Goal: Check status: Check status

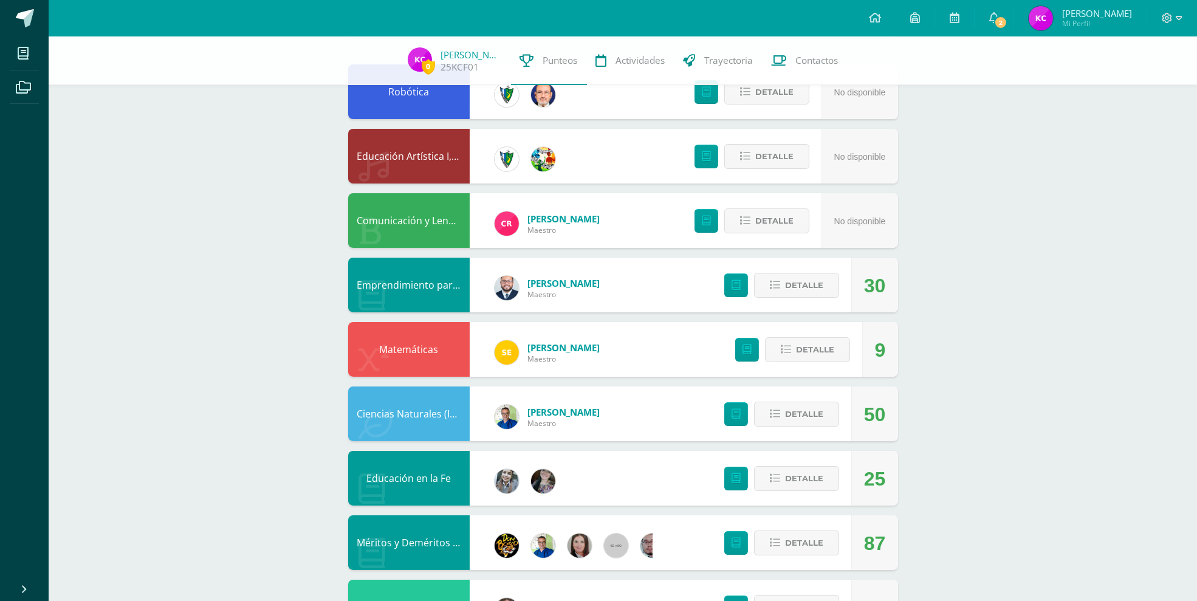
scroll to position [126, 0]
click at [999, 18] on icon at bounding box center [994, 17] width 10 height 11
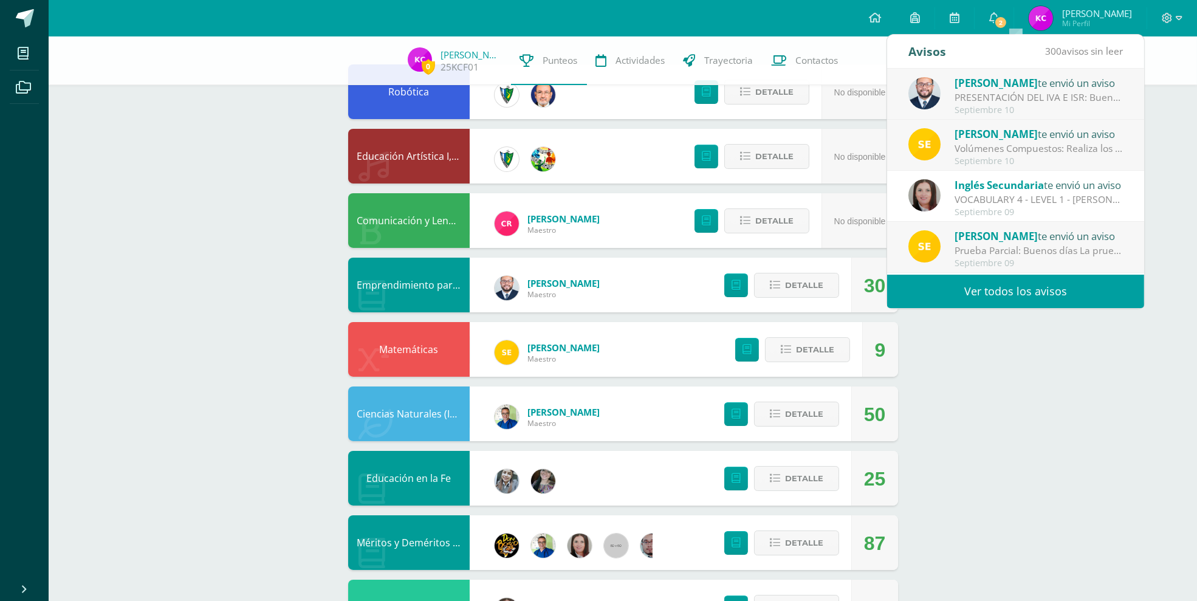
click at [1015, 93] on div "PRESENTACIÓN DEL IVA E ISR: Buenas tardes Jovenes, les comparto la presentación…" at bounding box center [1038, 98] width 169 height 14
click at [1077, 110] on div "[PERSON_NAME] te envió un aviso PRESENTACIÓN DEL IVA E ISR: Buenas tardes Joven…" at bounding box center [1144, 172] width 514 height 206
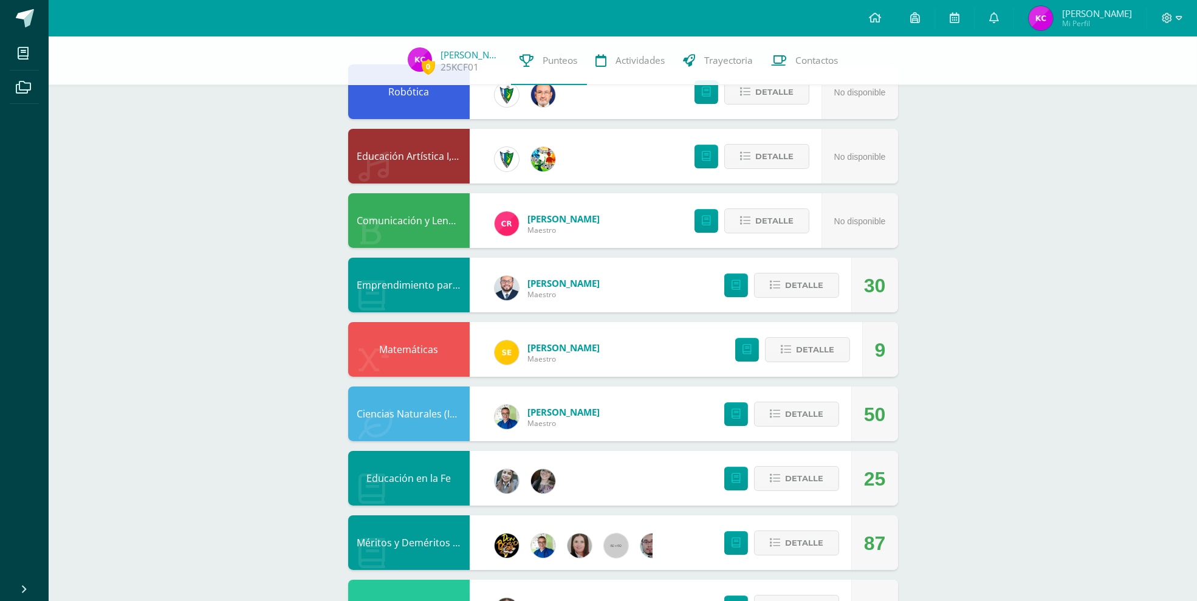
drag, startPoint x: 1152, startPoint y: 148, endPoint x: 1148, endPoint y: 156, distance: 9.5
click at [1148, 156] on div "0 [PERSON_NAME] 25KCF01 Punteos Actividades Trayectoria Contactos Pendiente Uni…" at bounding box center [623, 542] width 1148 height 1264
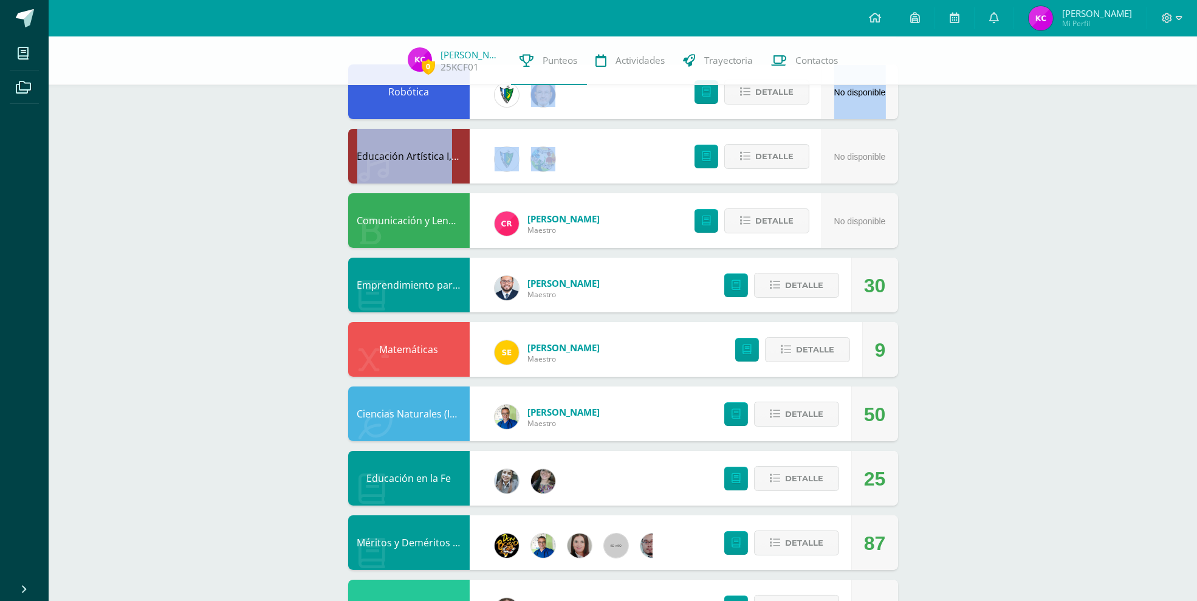
drag, startPoint x: 1193, startPoint y: 111, endPoint x: 1205, endPoint y: 161, distance: 51.9
click at [1196, 161] on html "Mis cursos Archivos Cerrar panel Artes Industriales Primero Básico "E" Ciencias…" at bounding box center [598, 524] width 1197 height 1300
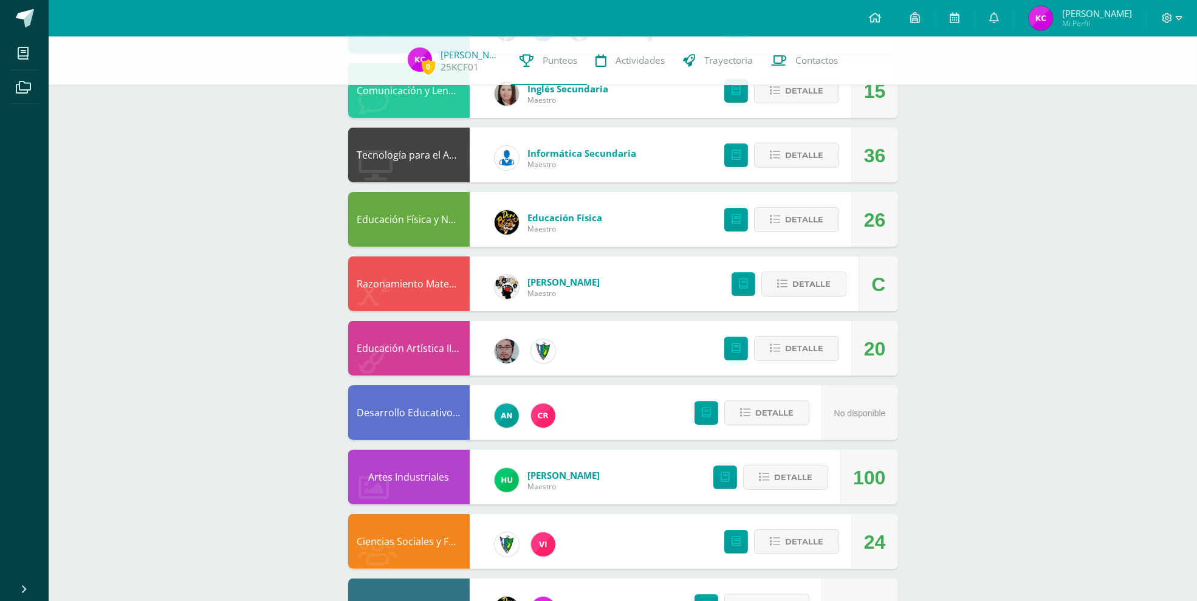
scroll to position [699, 0]
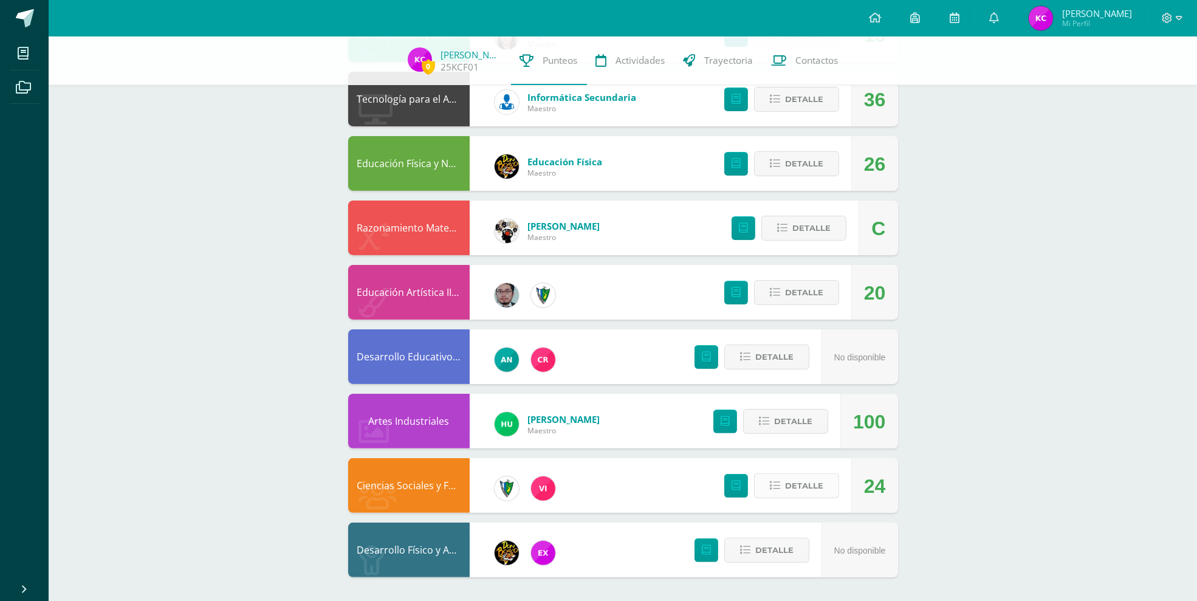
click at [804, 487] on span "Detalle" at bounding box center [804, 485] width 38 height 22
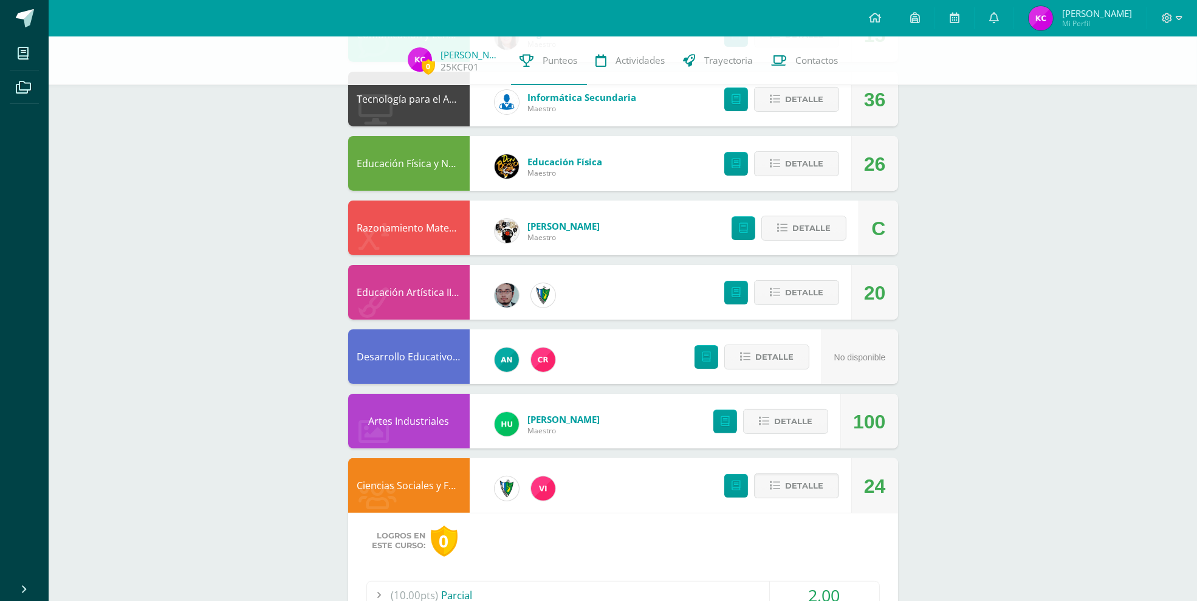
drag, startPoint x: 1194, startPoint y: 349, endPoint x: 1197, endPoint y: 356, distance: 7.7
click at [1196, 356] on html "Mis cursos Archivos Cerrar panel Artes Industriales Primero Básico "E" Ciencias…" at bounding box center [598, 105] width 1197 height 1609
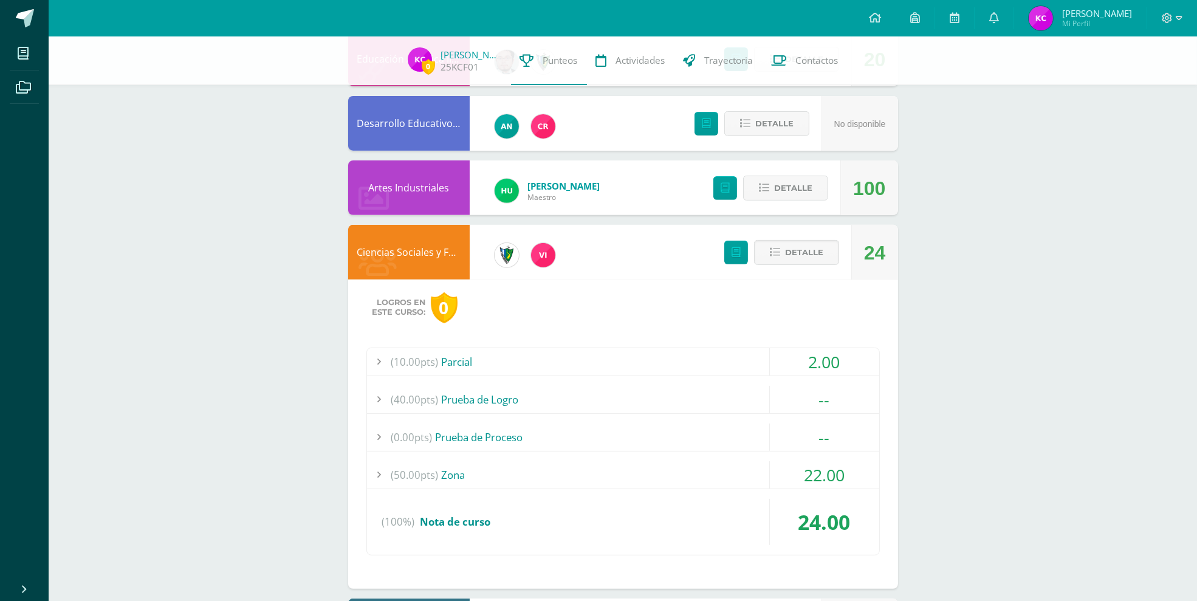
scroll to position [994, 0]
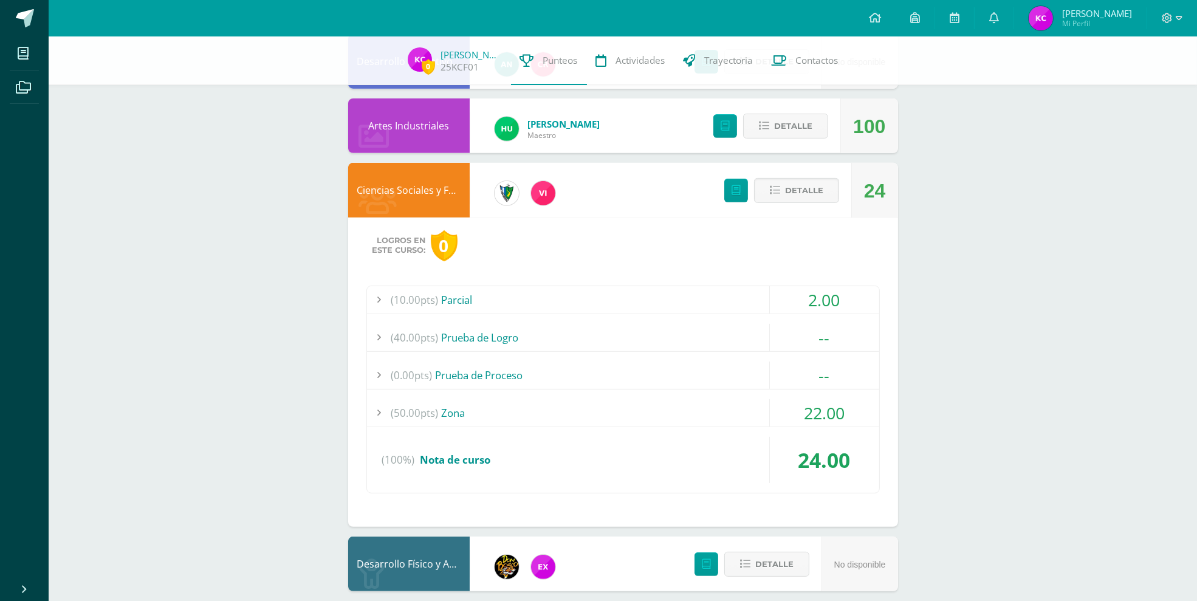
click at [457, 248] on span "0" at bounding box center [447, 245] width 33 height 31
click at [453, 248] on div "0" at bounding box center [444, 245] width 27 height 31
click at [450, 245] on div "0" at bounding box center [444, 245] width 27 height 31
click at [770, 406] on div "22.00" at bounding box center [824, 412] width 110 height 27
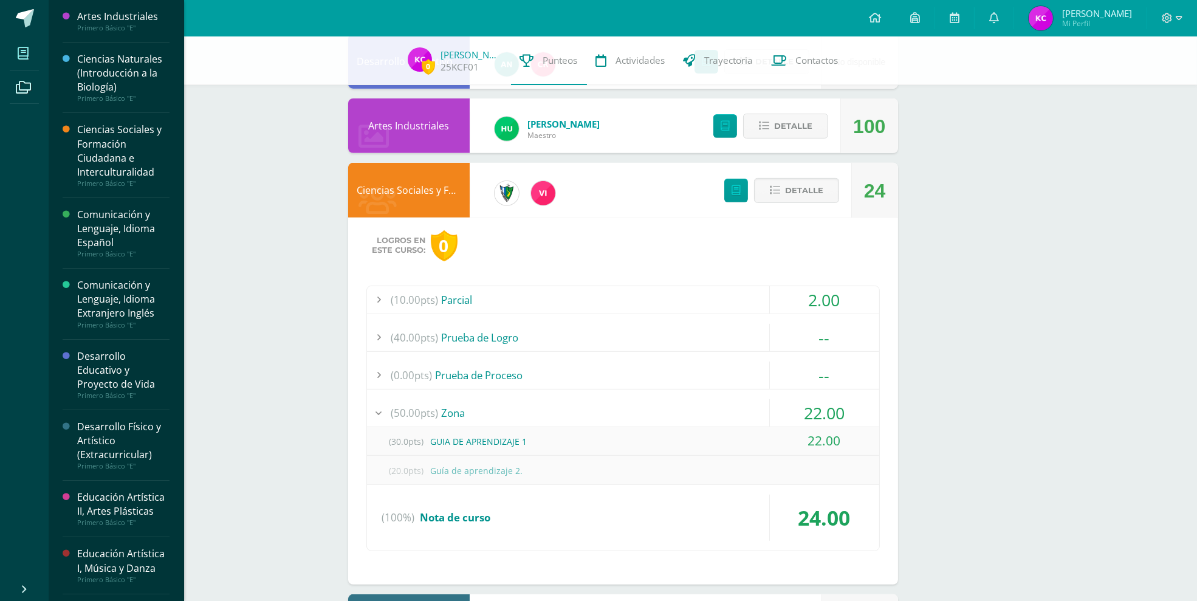
click at [27, 58] on icon at bounding box center [23, 53] width 11 height 12
click at [143, 93] on div "Ciencias Naturales (Introducción a la Biología)" at bounding box center [123, 73] width 92 height 42
click at [124, 151] on div "Ciencias Sociales y Formación Ciudadana e Interculturalidad" at bounding box center [123, 151] width 92 height 56
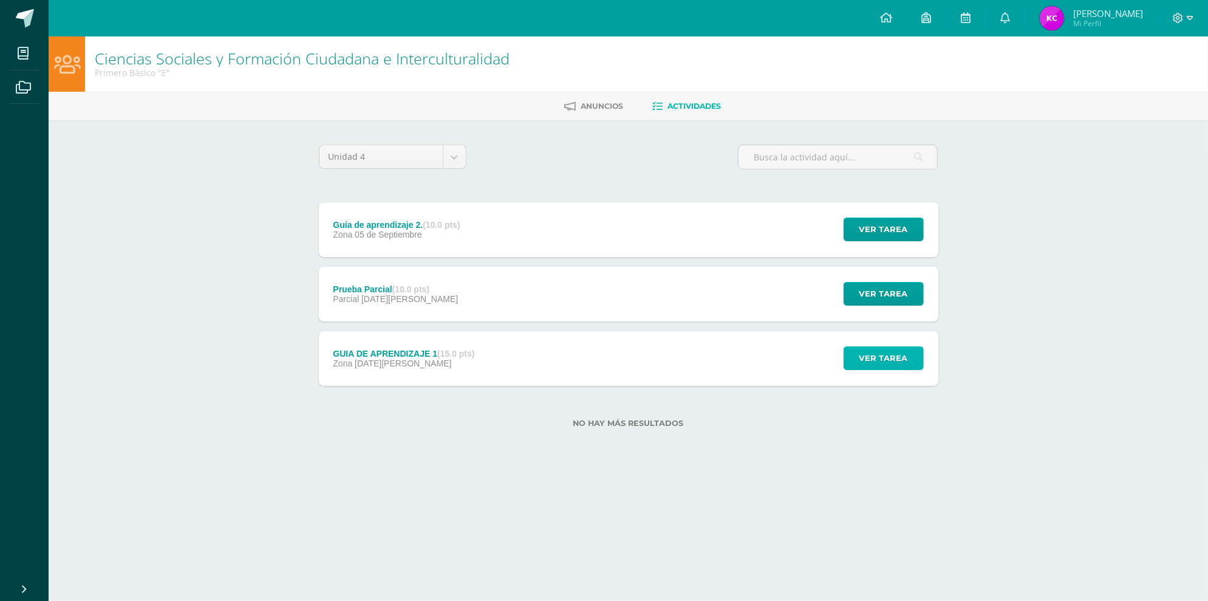
click at [876, 359] on span "Ver tarea" at bounding box center [884, 358] width 49 height 22
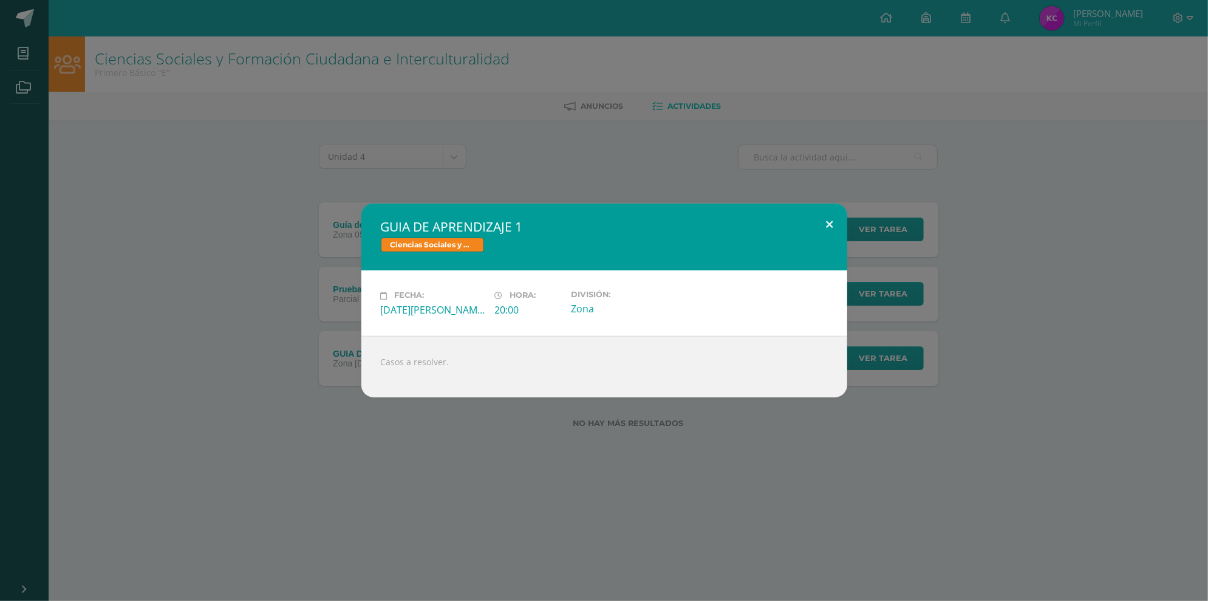
click at [829, 237] on button at bounding box center [830, 224] width 35 height 41
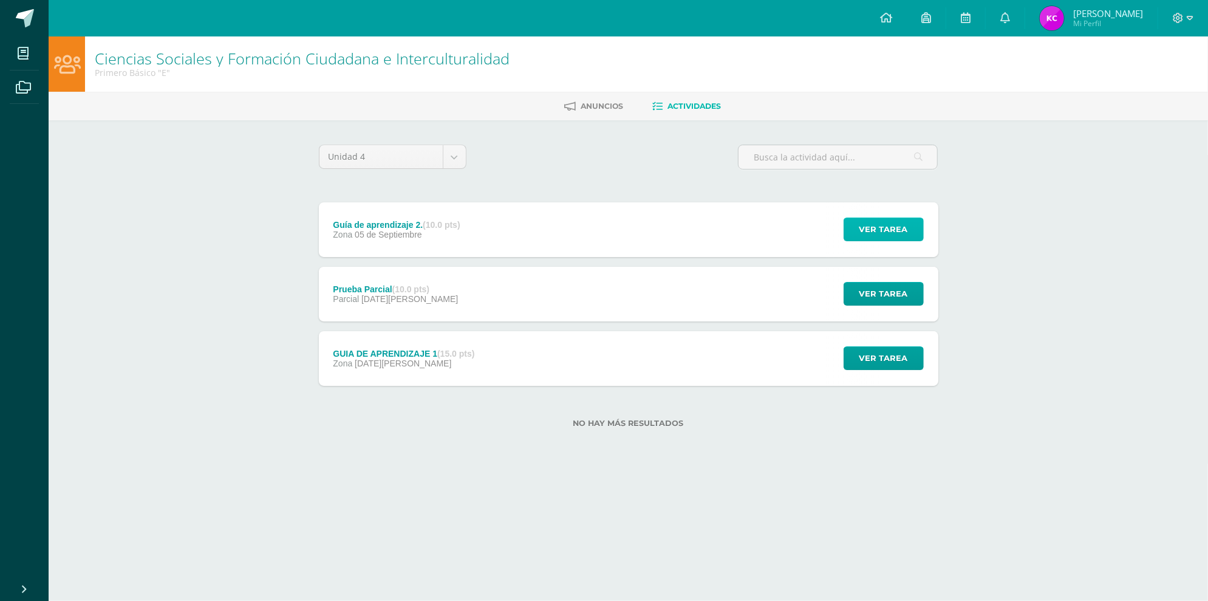
click at [882, 230] on span "Ver tarea" at bounding box center [884, 229] width 49 height 22
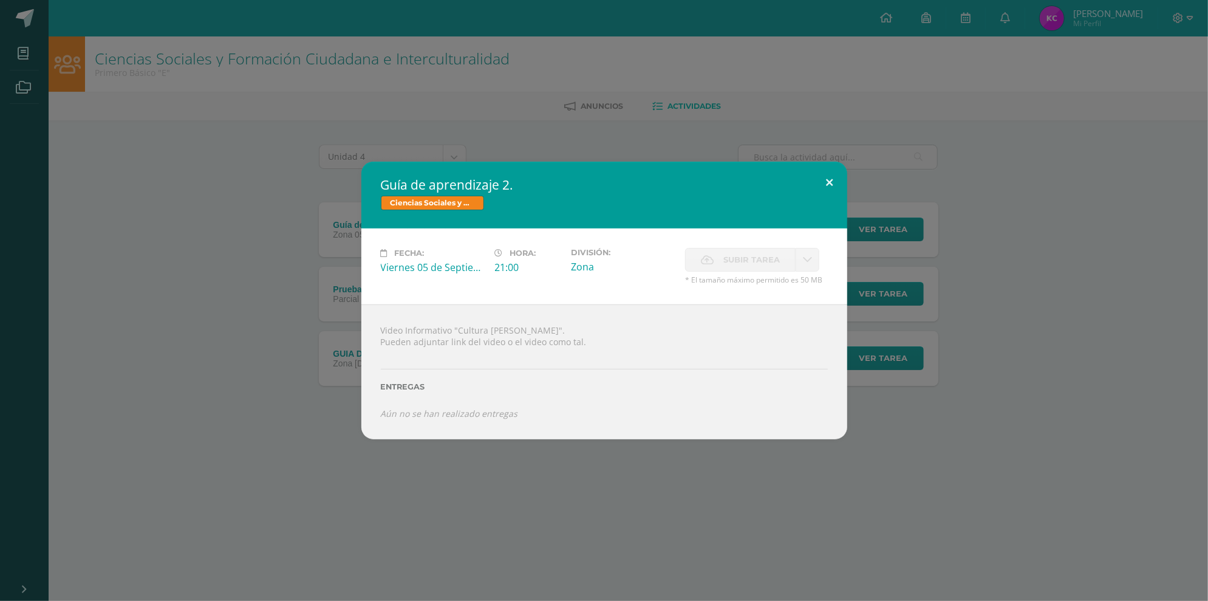
click at [822, 171] on button at bounding box center [830, 182] width 35 height 41
